Goal: Find specific page/section: Find specific page/section

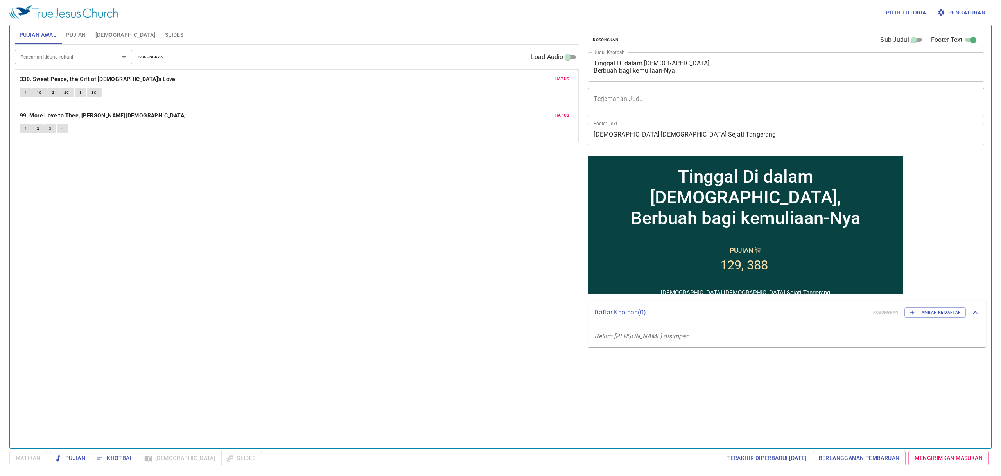
click at [79, 57] on input "Pencarian kidung rohani" at bounding box center [62, 56] width 90 height 9
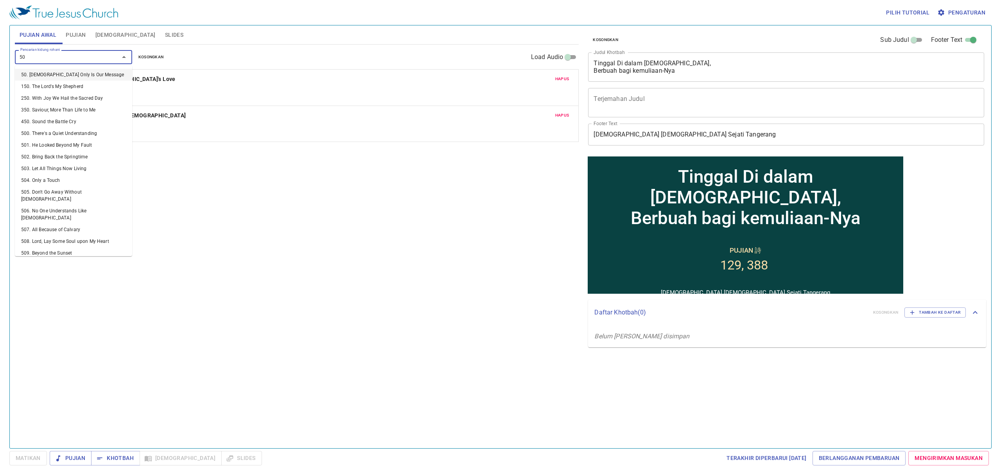
type input "509"
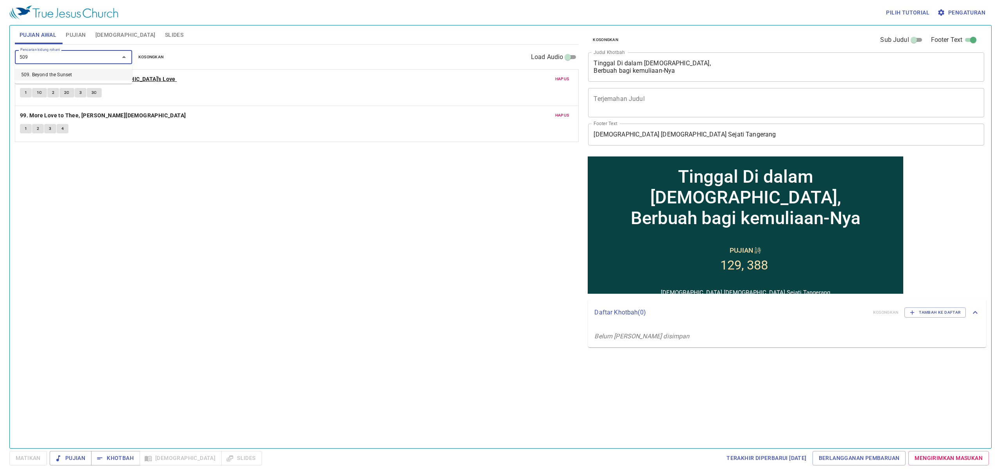
click at [82, 75] on li "509. Beyond the Sunset" at bounding box center [73, 75] width 117 height 12
click at [69, 149] on b "509. Beyond the Sunset (477)" at bounding box center [59, 152] width 78 height 10
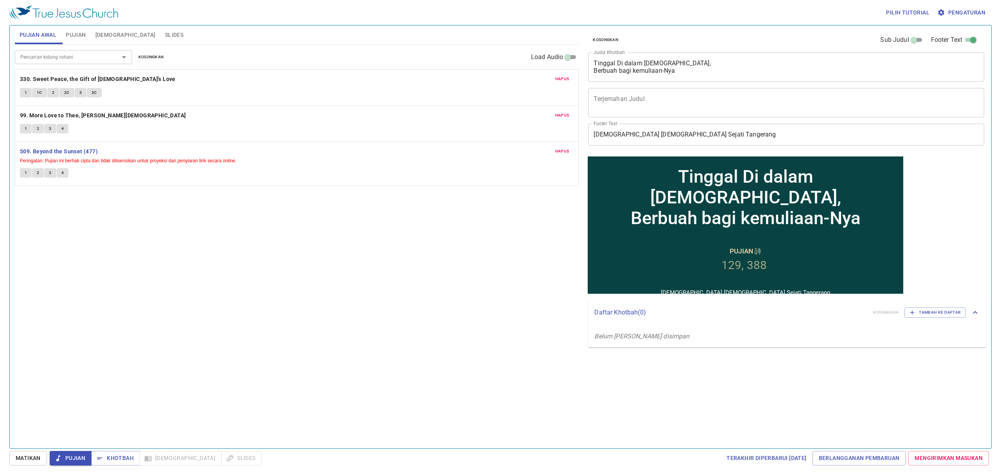
click at [25, 176] on span "1" at bounding box center [26, 172] width 2 height 7
